Goal: Find specific page/section: Find specific page/section

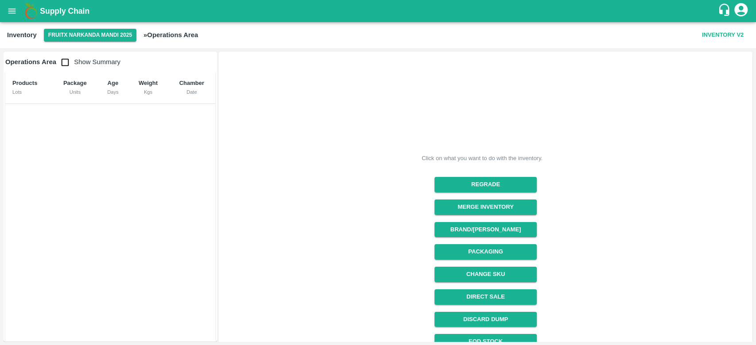
drag, startPoint x: 752, startPoint y: 186, endPoint x: 755, endPoint y: 281, distance: 94.8
click at [755, 281] on div "Operations Area Show Summary Products Lots Package Units Age Days Weight Kgs Ch…" at bounding box center [378, 196] width 756 height 297
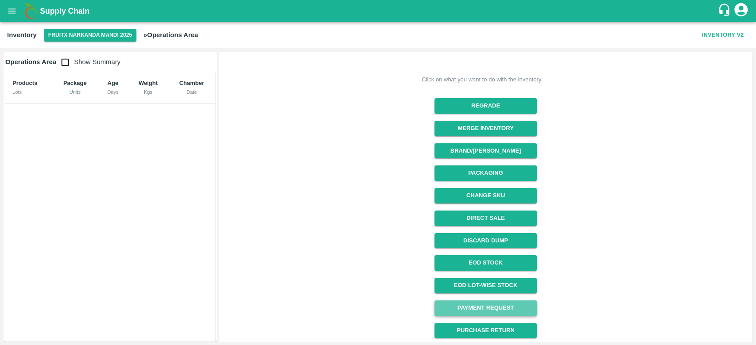
click at [505, 308] on link "Payment Request" at bounding box center [485, 308] width 102 height 15
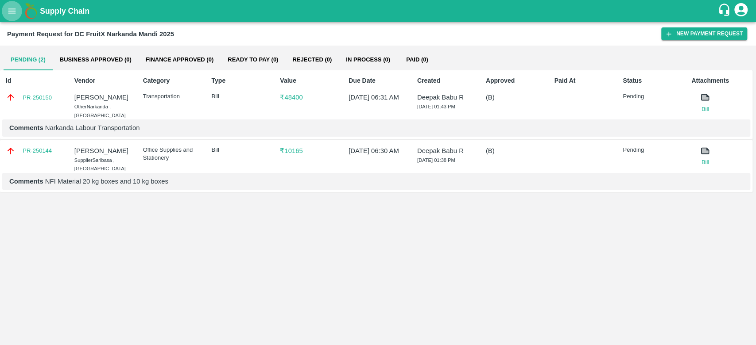
click at [4, 8] on button "open drawer" at bounding box center [12, 11] width 20 height 20
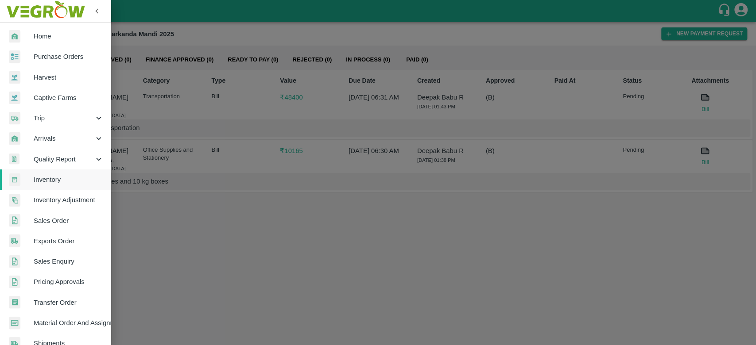
click at [35, 35] on span "Home" at bounding box center [69, 36] width 70 height 10
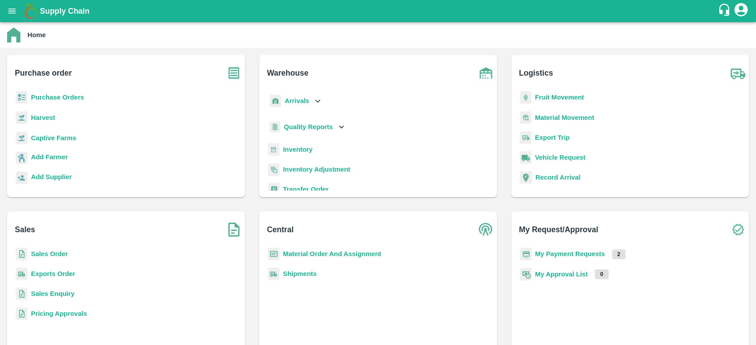
click at [294, 151] on b "Inventory" at bounding box center [298, 149] width 30 height 7
